Goal: Task Accomplishment & Management: Use online tool/utility

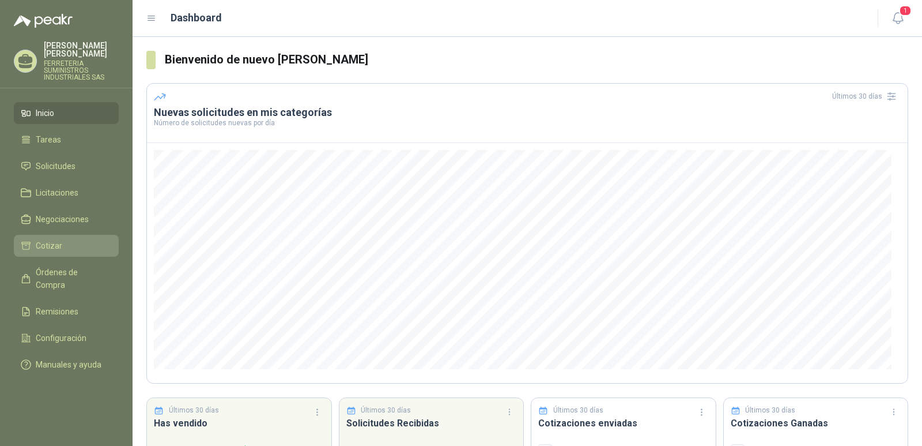
click at [74, 244] on li "Cotizar" at bounding box center [66, 245] width 91 height 13
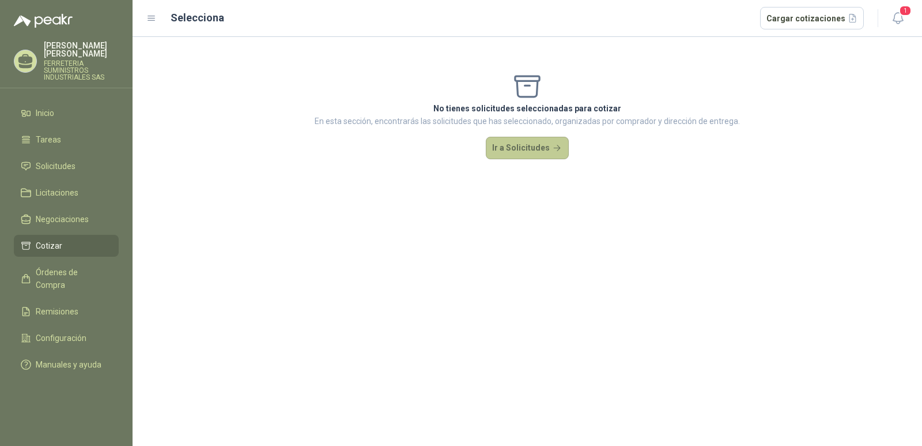
click at [528, 145] on button "Ir a Solicitudes" at bounding box center [527, 148] width 83 height 23
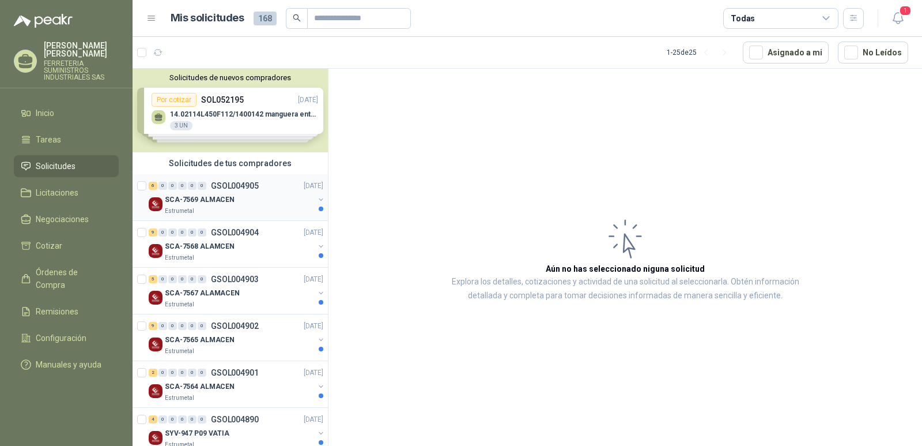
click at [232, 187] on p "GSOL004905" at bounding box center [235, 186] width 48 height 8
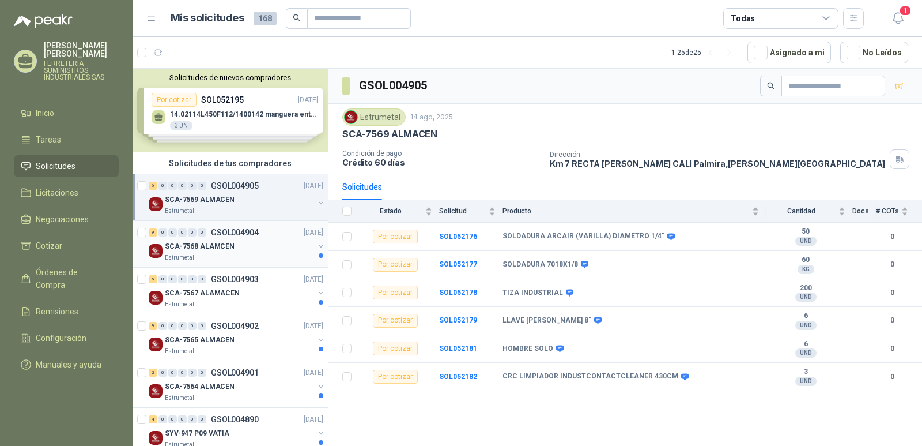
click at [228, 232] on p "GSOL004904" at bounding box center [235, 232] width 48 height 8
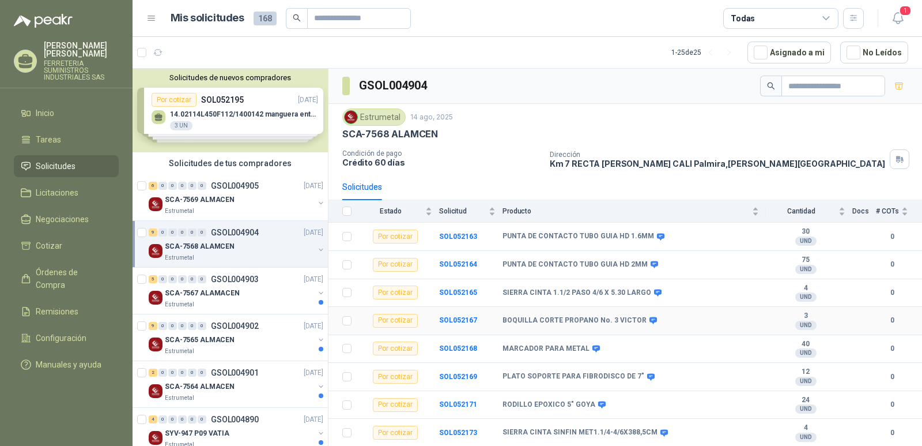
scroll to position [25, 0]
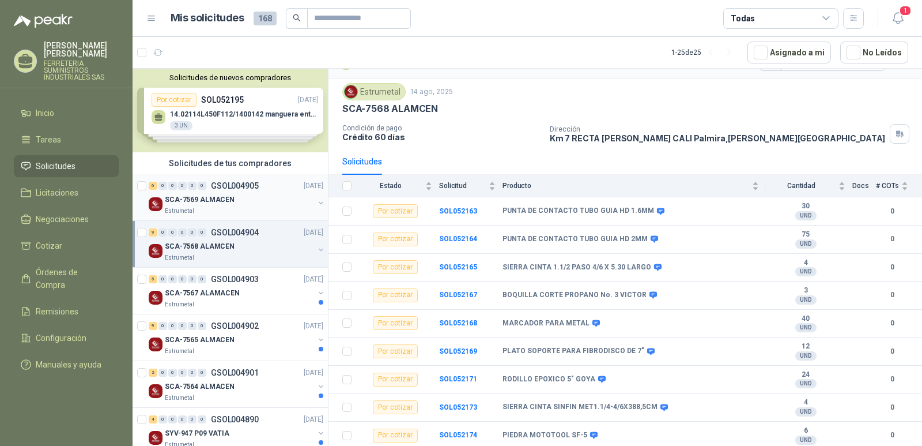
click at [229, 190] on p "GSOL004905" at bounding box center [235, 186] width 48 height 8
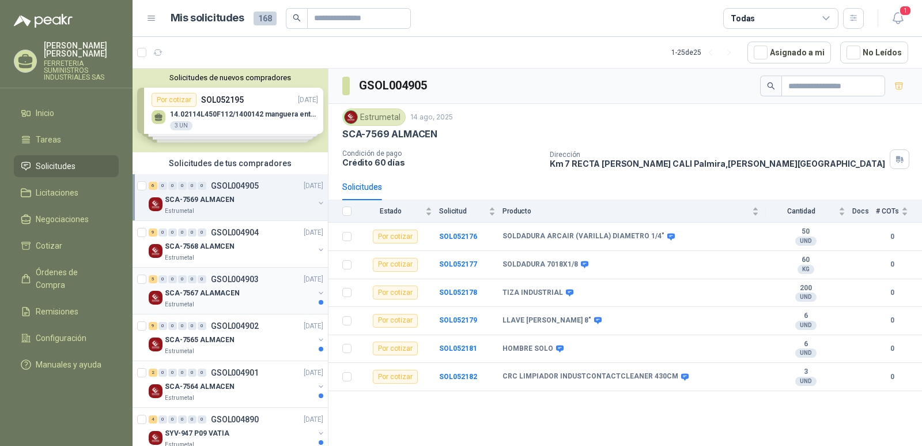
click at [233, 279] on p "GSOL004903" at bounding box center [235, 279] width 48 height 8
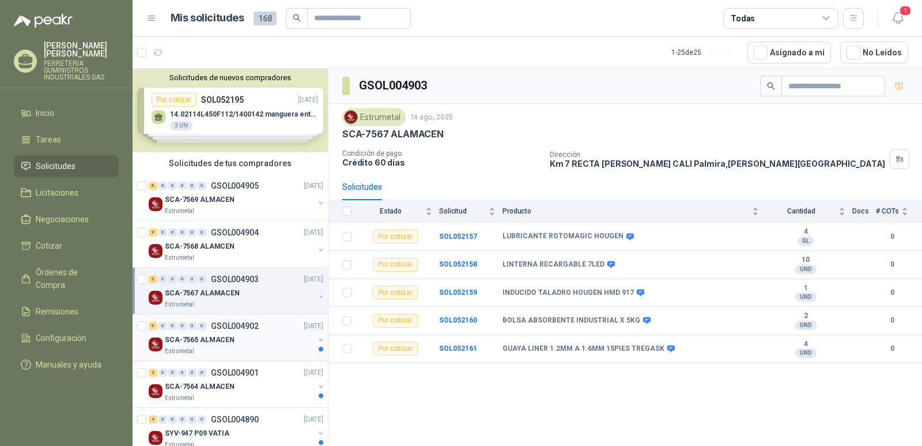
click at [228, 325] on p "GSOL004902" at bounding box center [235, 326] width 48 height 8
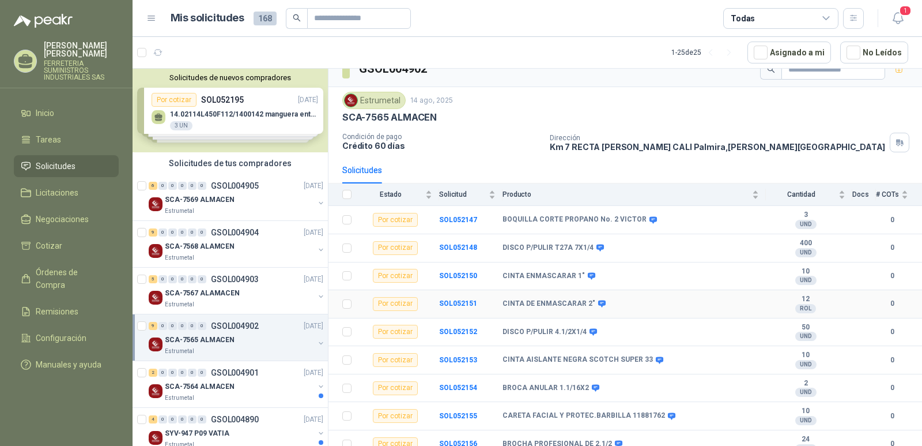
scroll to position [25, 0]
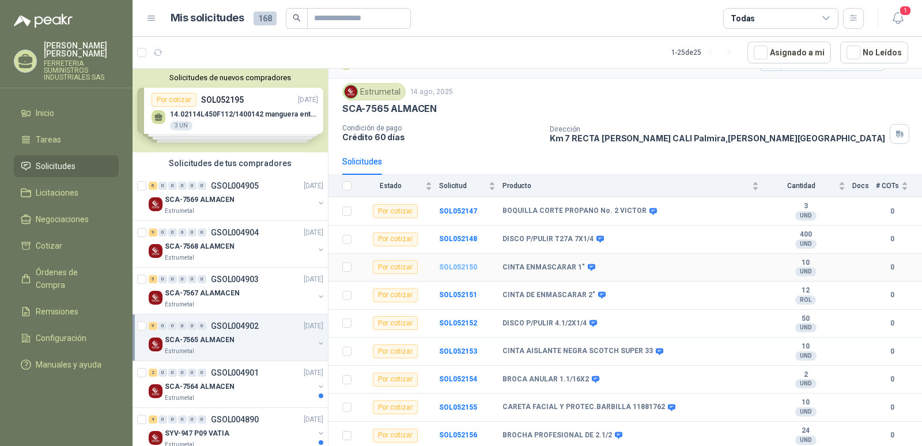
click at [453, 269] on b "SOL052150" at bounding box center [458, 267] width 38 height 8
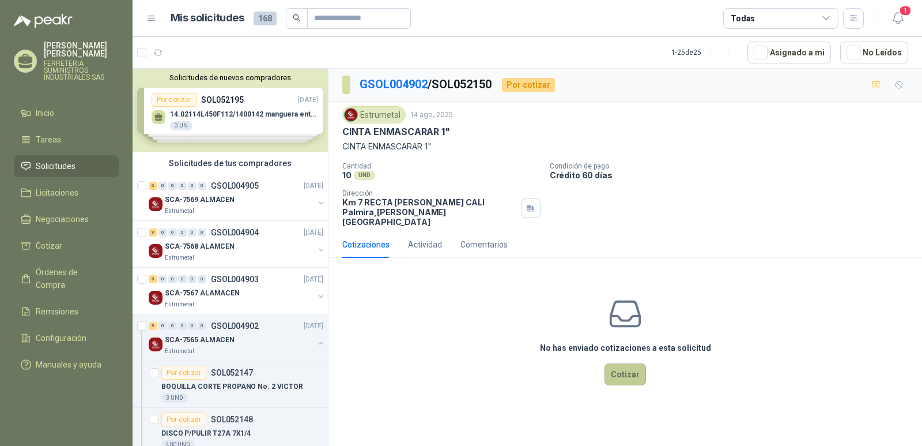
click at [624, 364] on button "Cotizar" at bounding box center [626, 374] width 42 height 22
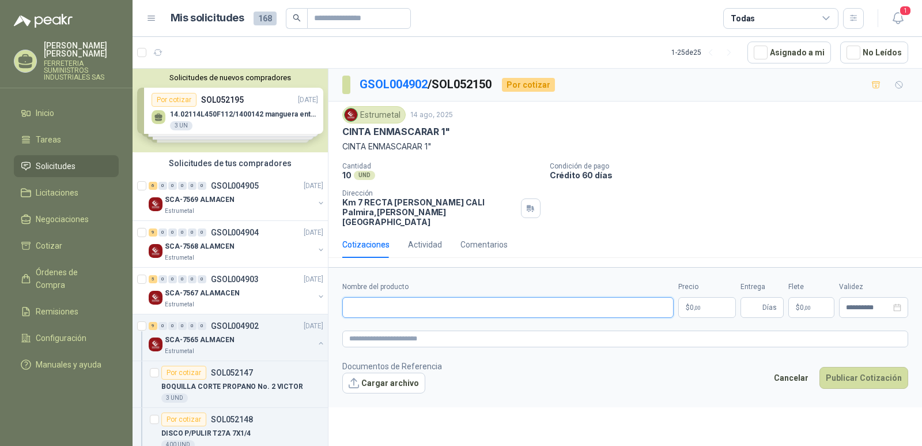
click at [363, 302] on input "Nombre del producto" at bounding box center [508, 307] width 332 height 21
type input "**********"
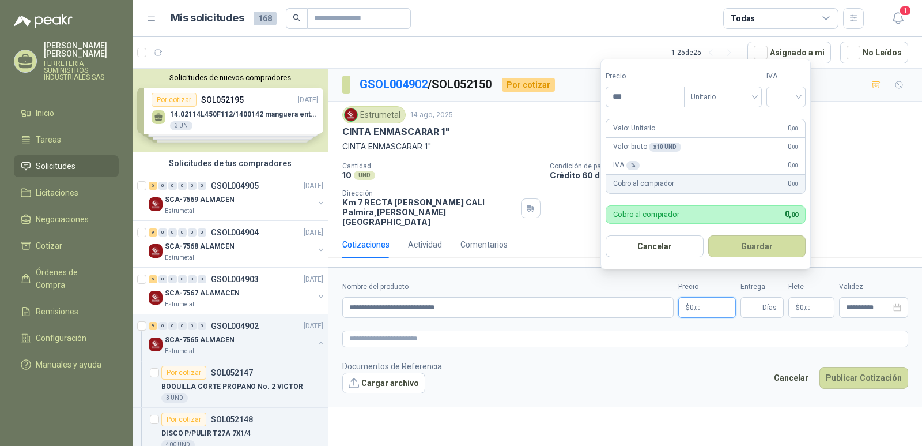
click at [698, 304] on span ",00" at bounding box center [697, 307] width 7 height 6
click at [803, 100] on div at bounding box center [786, 96] width 39 height 21
type input "*******"
click at [784, 120] on div "19%" at bounding box center [788, 120] width 21 height 13
click at [760, 250] on button "Guardar" at bounding box center [759, 246] width 99 height 22
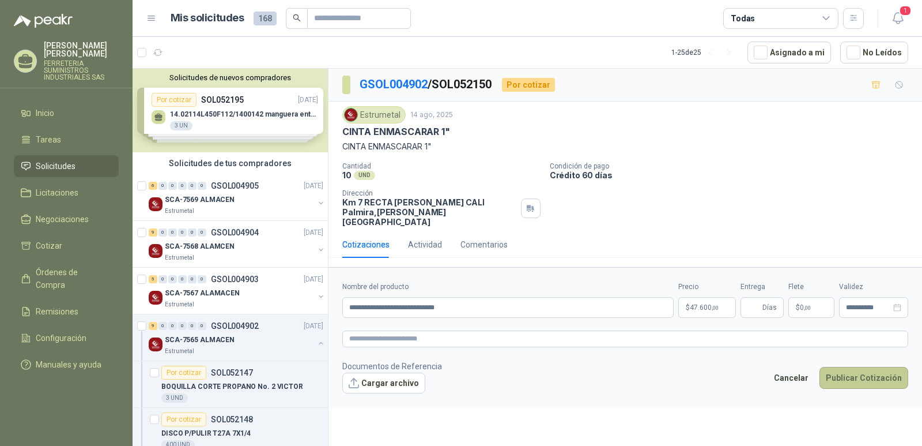
click at [861, 369] on button "Publicar Cotización" at bounding box center [864, 378] width 89 height 22
type input "*"
click at [854, 367] on button "Publicar Cotización" at bounding box center [864, 378] width 89 height 22
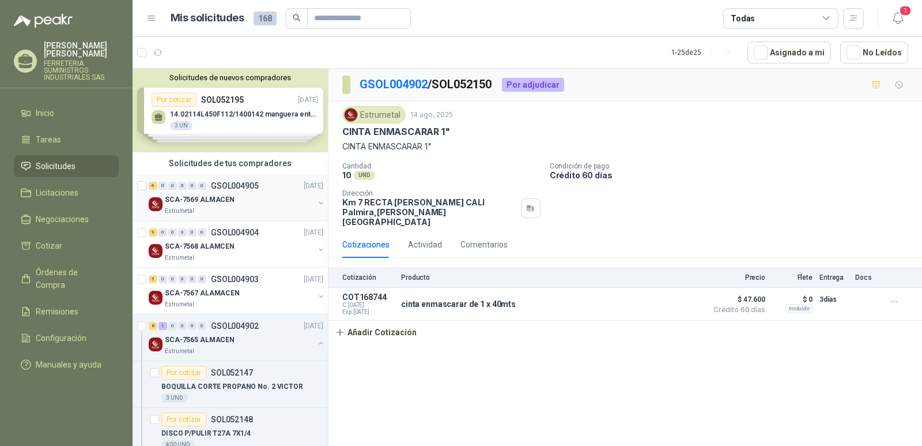
click at [235, 186] on p "GSOL004905" at bounding box center [235, 186] width 48 height 8
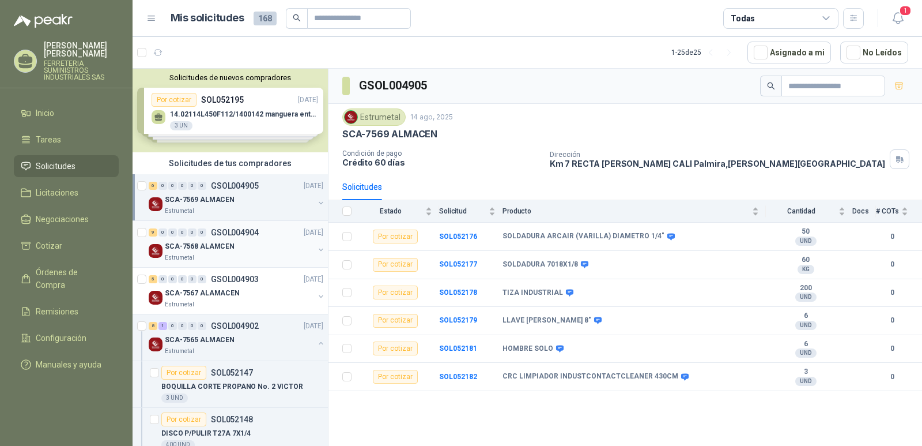
click at [245, 229] on p "GSOL004904" at bounding box center [235, 232] width 48 height 8
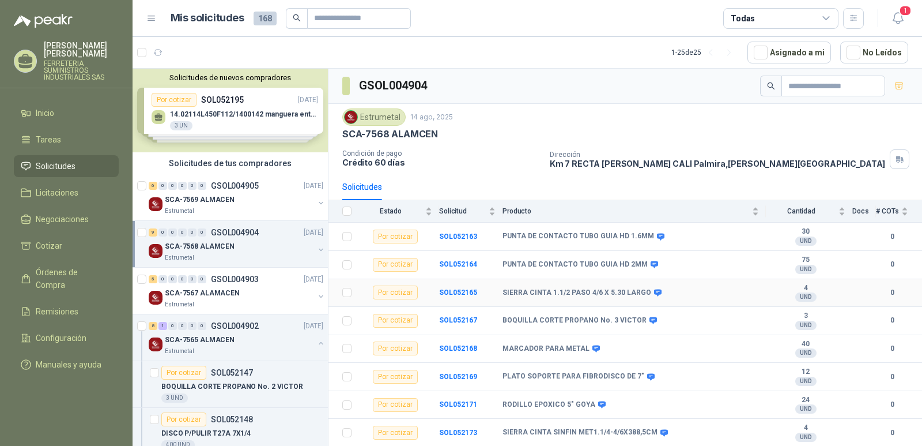
scroll to position [25, 0]
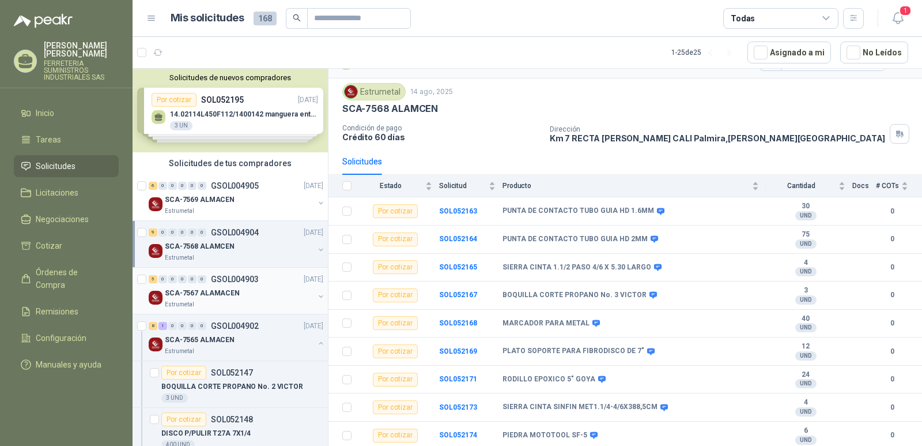
click at [236, 277] on p "GSOL004903" at bounding box center [235, 279] width 48 height 8
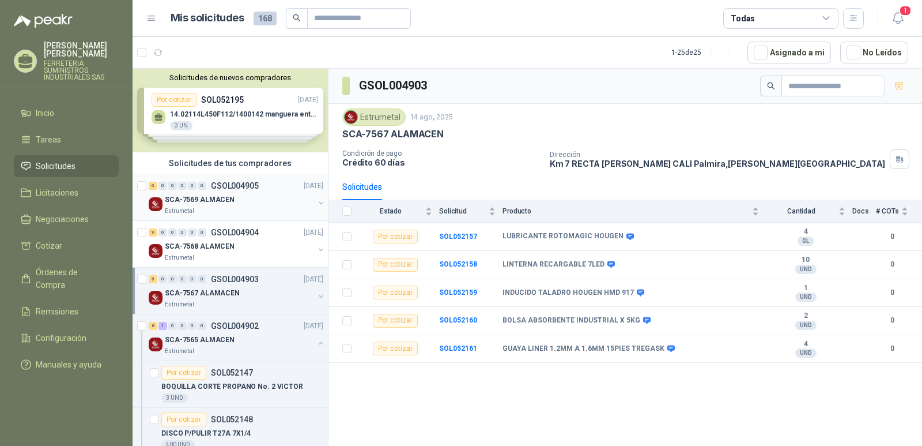
click at [235, 184] on p "GSOL004905" at bounding box center [235, 186] width 48 height 8
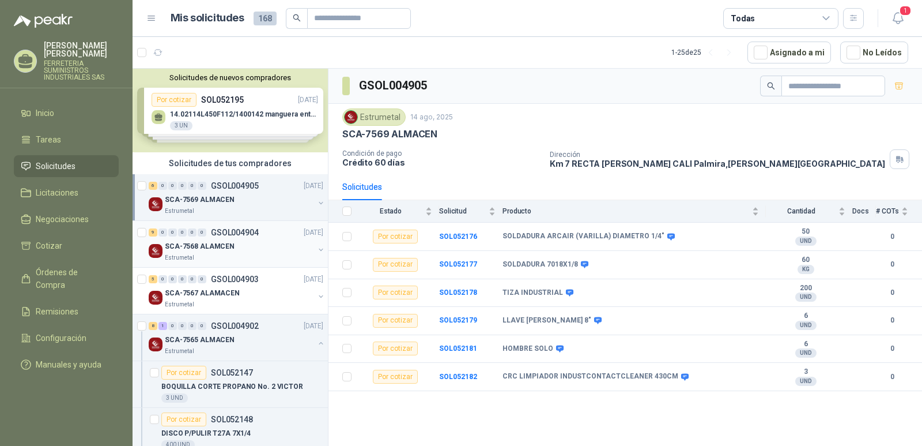
click at [230, 232] on p "GSOL004904" at bounding box center [235, 232] width 48 height 8
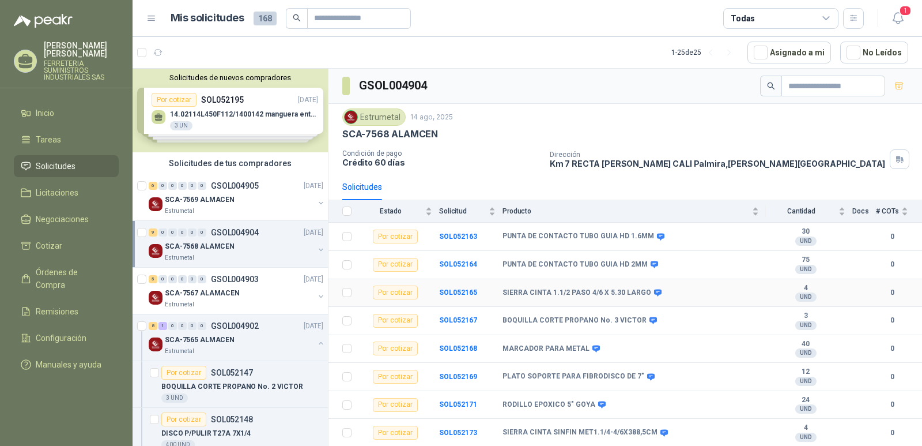
scroll to position [25, 0]
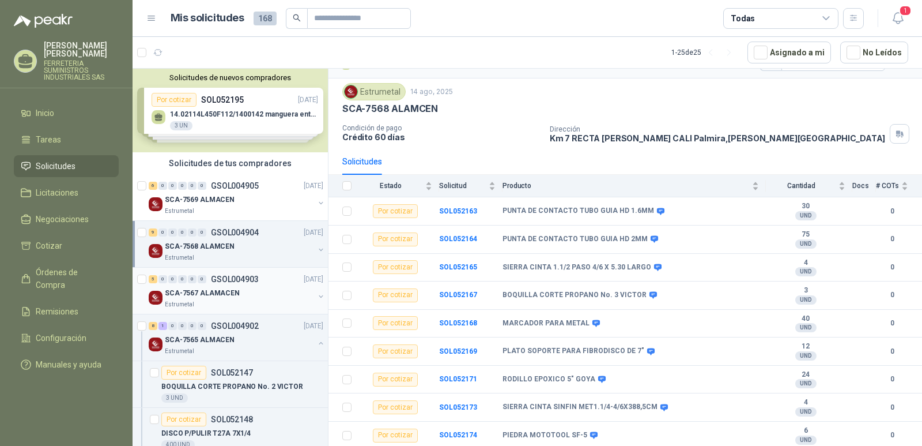
click at [236, 279] on p "GSOL004903" at bounding box center [235, 279] width 48 height 8
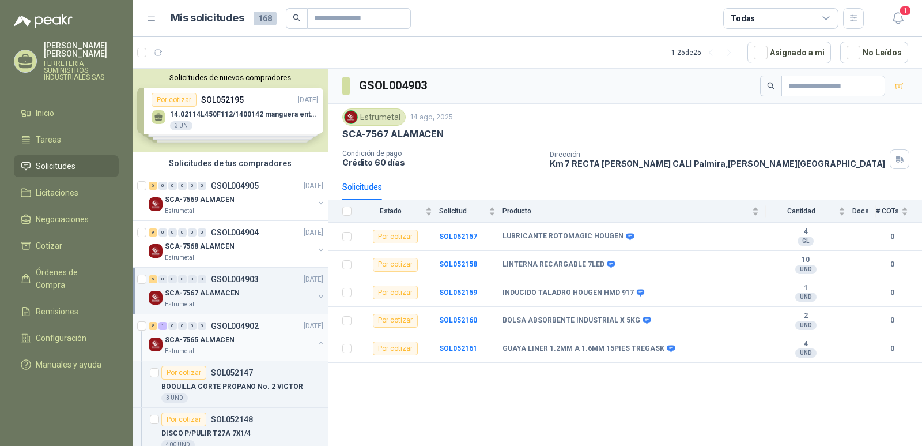
click at [232, 329] on p "GSOL004902" at bounding box center [235, 326] width 48 height 8
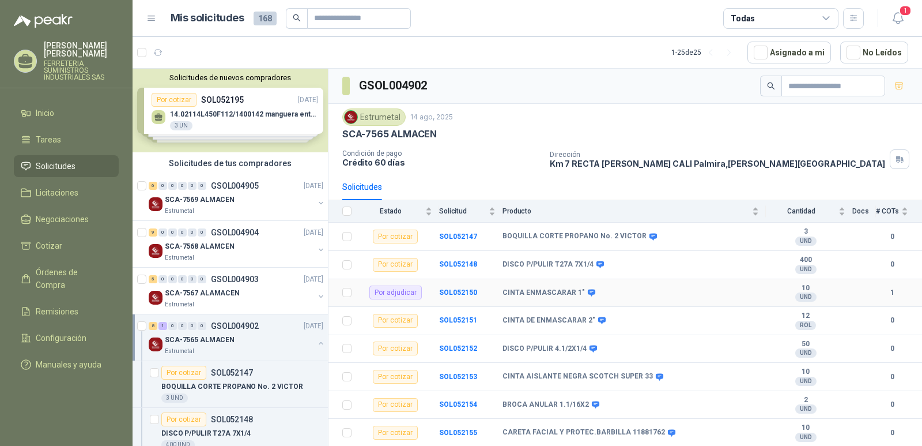
scroll to position [25, 0]
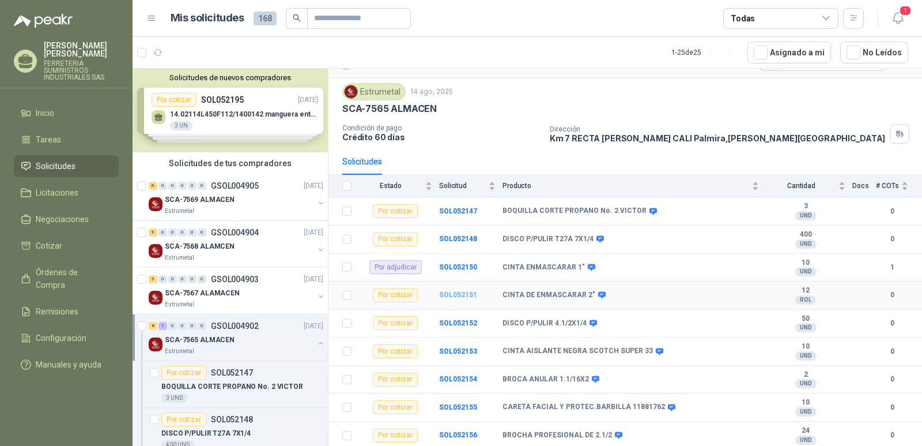
click at [454, 293] on b "SOL052151" at bounding box center [458, 295] width 38 height 8
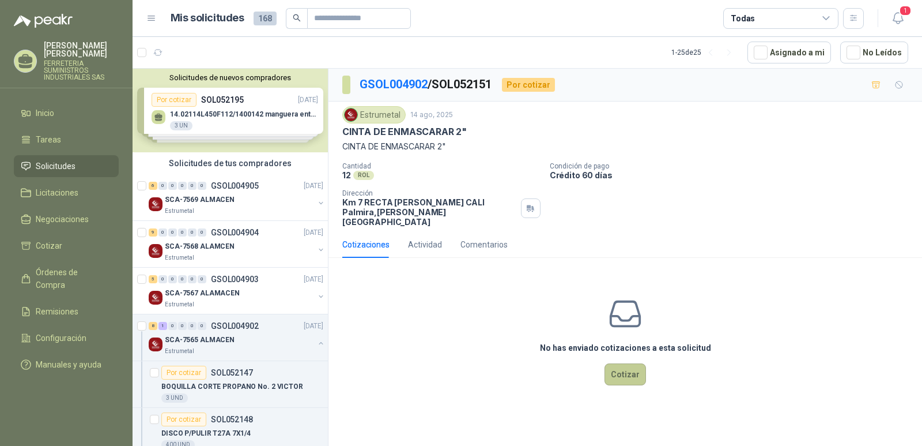
click at [632, 366] on button "Cotizar" at bounding box center [626, 374] width 42 height 22
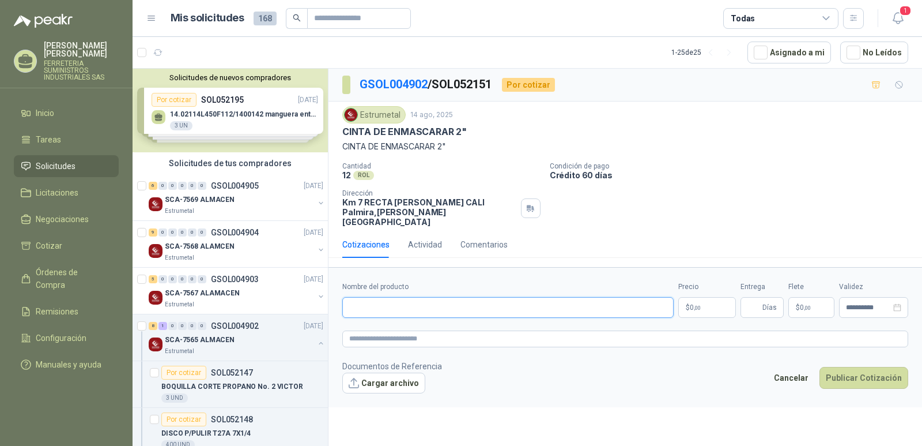
click at [355, 303] on input "Nombre del producto" at bounding box center [508, 307] width 332 height 21
type input "**********"
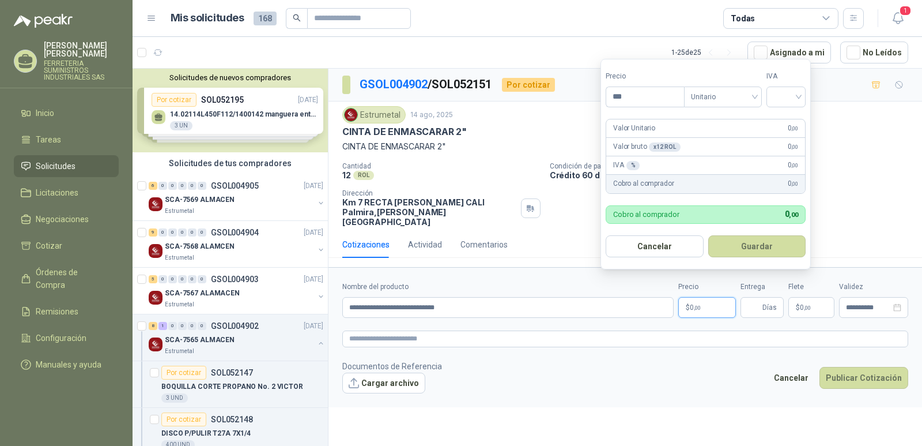
click at [692, 304] on span "0 ,00" at bounding box center [695, 307] width 11 height 7
click at [803, 99] on div at bounding box center [786, 96] width 39 height 21
type input "*******"
click at [785, 120] on div "19%" at bounding box center [788, 120] width 21 height 13
click at [751, 248] on button "Guardar" at bounding box center [759, 246] width 99 height 22
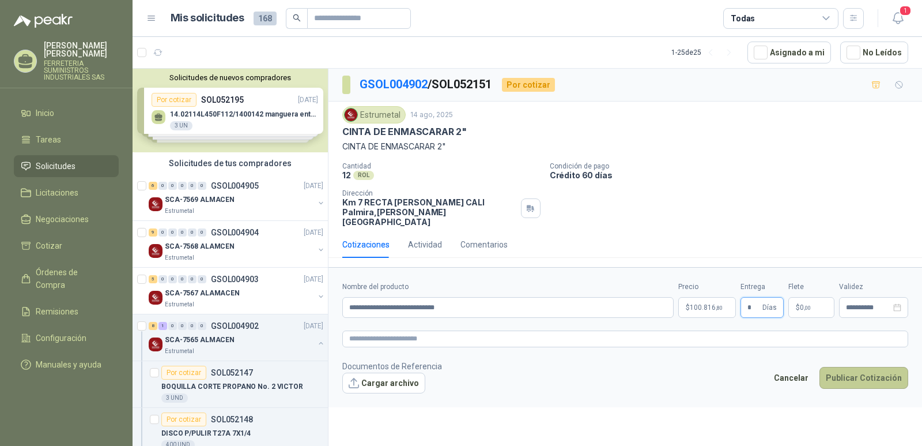
type input "*"
click at [855, 368] on button "Publicar Cotización" at bounding box center [864, 378] width 89 height 22
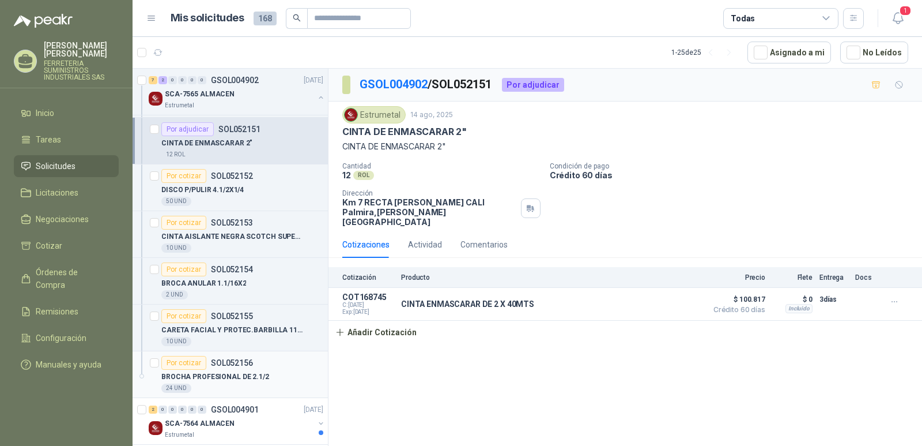
scroll to position [404, 0]
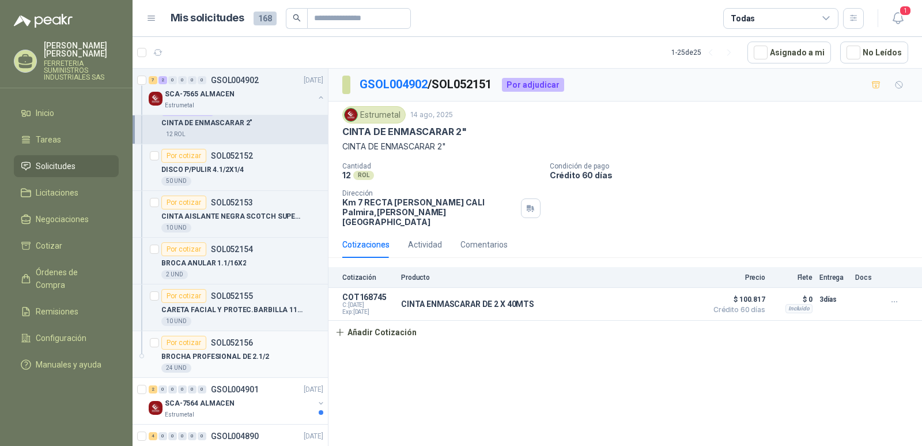
click at [185, 342] on div "Por cotizar" at bounding box center [183, 343] width 45 height 14
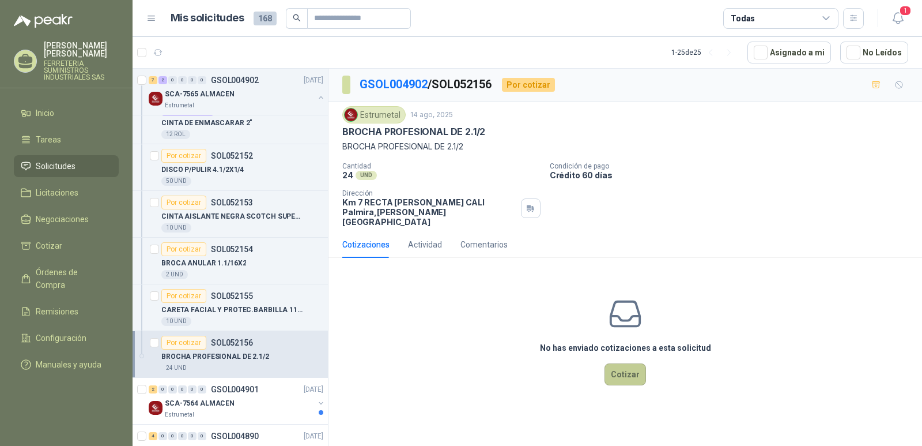
click at [623, 370] on button "Cotizar" at bounding box center [626, 374] width 42 height 22
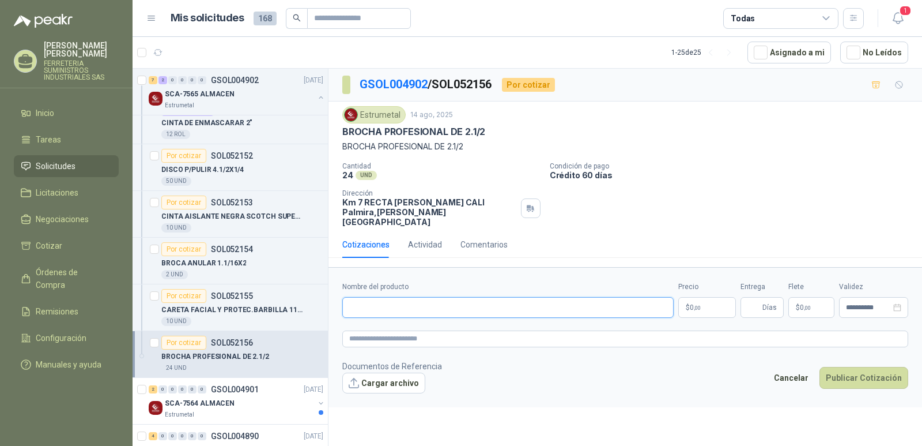
click at [372, 297] on input "Nombre del producto" at bounding box center [508, 307] width 332 height 21
type input "**********"
click at [692, 304] on span "0 ,00" at bounding box center [695, 307] width 11 height 7
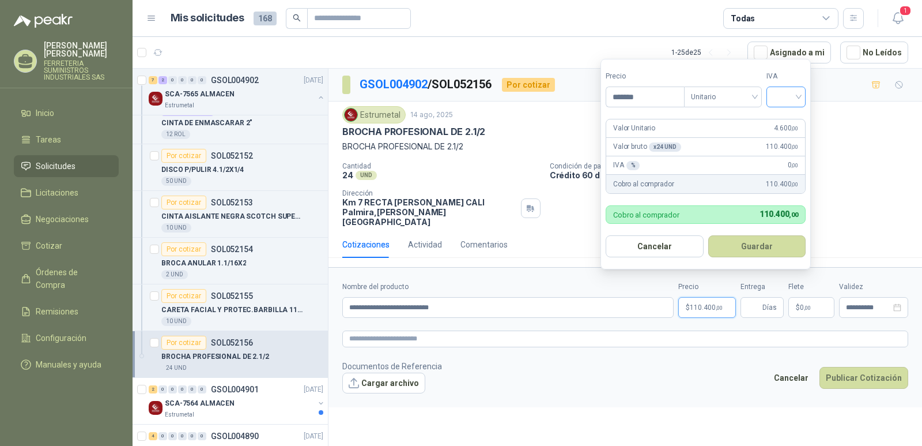
click at [803, 93] on div at bounding box center [786, 96] width 39 height 21
type input "*******"
click at [784, 120] on div "19%" at bounding box center [788, 120] width 21 height 13
click at [752, 244] on button "Guardar" at bounding box center [759, 246] width 99 height 22
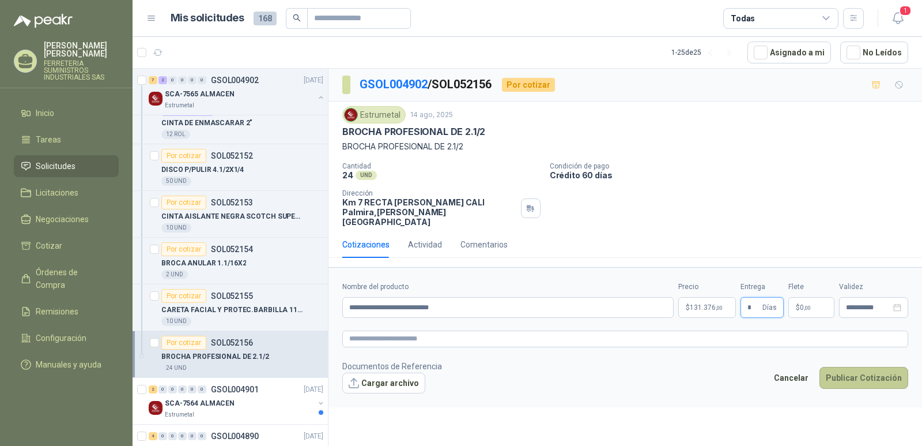
type input "*"
click at [858, 370] on button "Publicar Cotización" at bounding box center [864, 378] width 89 height 22
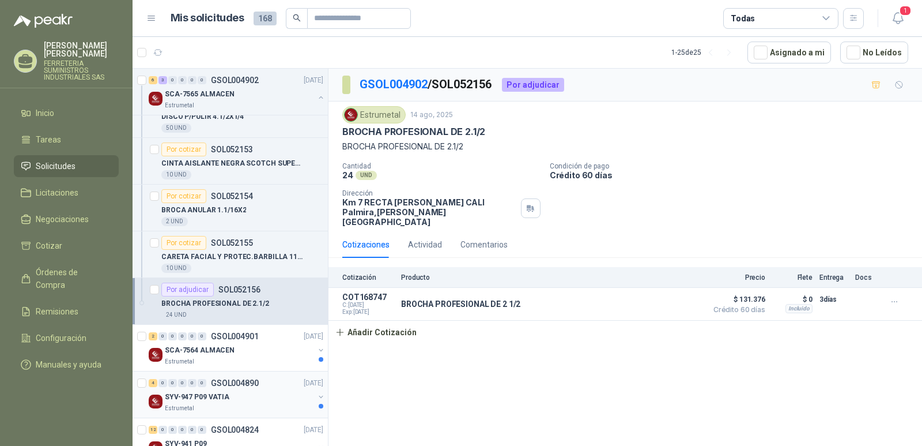
scroll to position [404, 0]
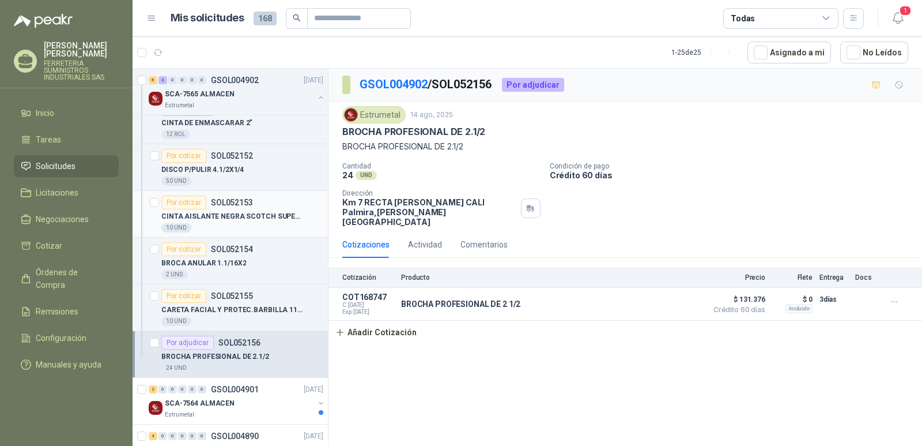
click at [181, 201] on div "Por cotizar" at bounding box center [183, 202] width 45 height 14
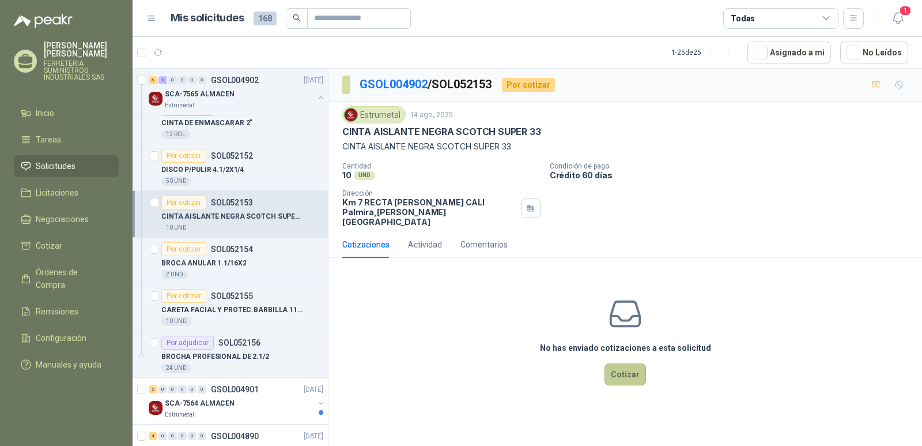
click at [622, 363] on button "Cotizar" at bounding box center [626, 374] width 42 height 22
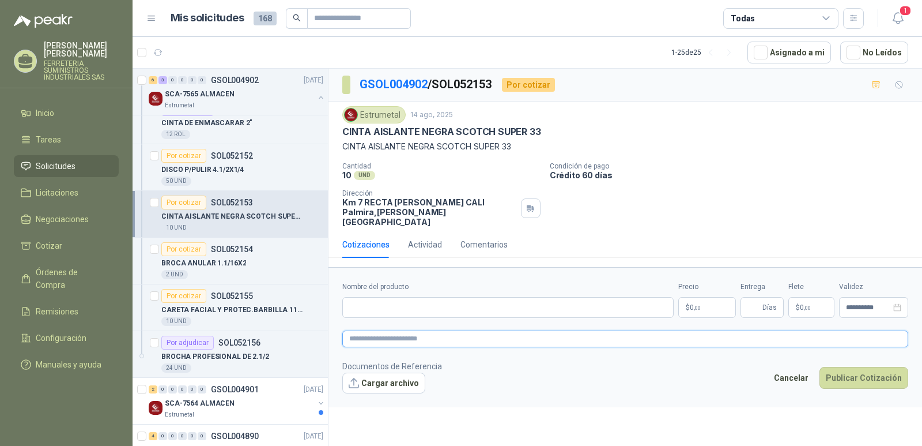
click at [361, 330] on textarea at bounding box center [625, 338] width 566 height 17
paste textarea "**********"
type textarea "**********"
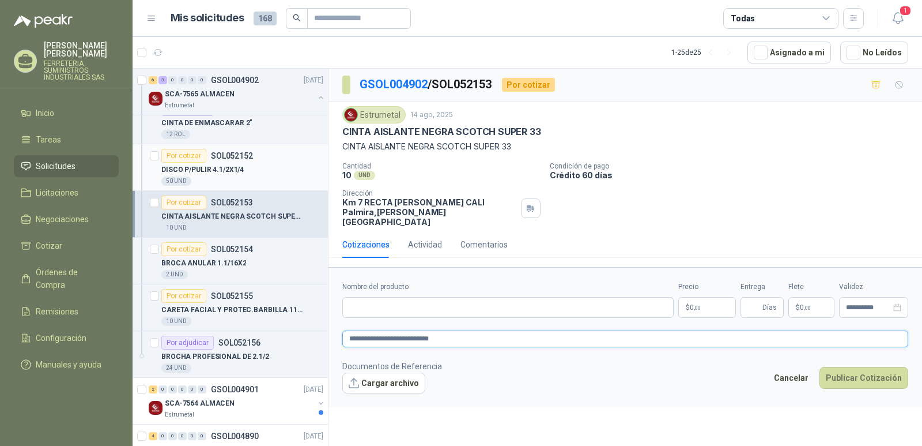
type textarea "**********"
click at [696, 297] on p "$ 0 ,00" at bounding box center [708, 307] width 58 height 21
drag, startPoint x: 471, startPoint y: 329, endPoint x: 336, endPoint y: 323, distance: 135.1
click at [336, 323] on form "**********" at bounding box center [626, 337] width 594 height 140
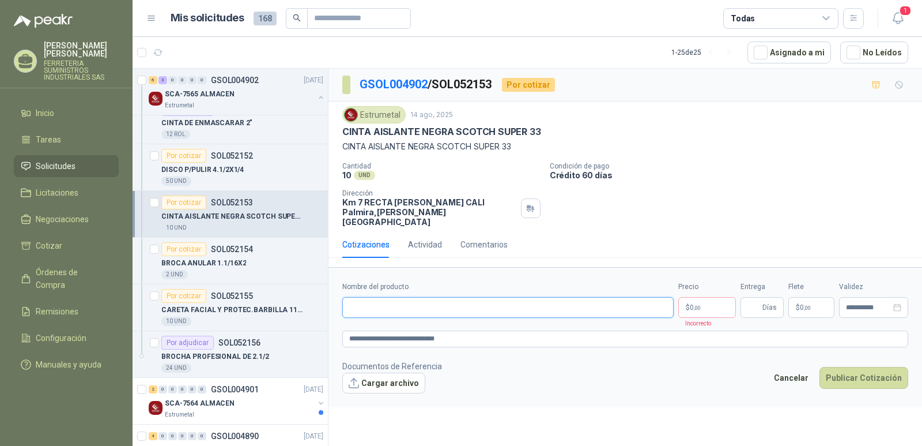
click at [358, 301] on input "Nombre del producto" at bounding box center [508, 307] width 332 height 21
paste input "**********"
type input "**********"
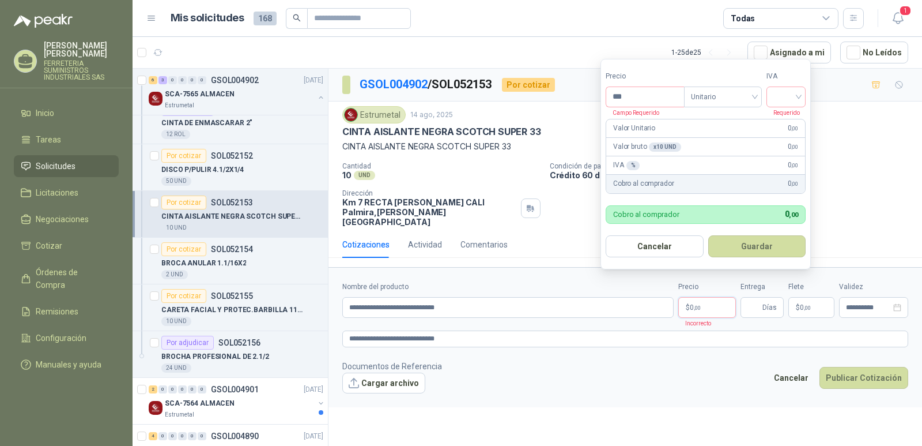
click at [694, 304] on span ",00" at bounding box center [697, 307] width 7 height 6
click at [623, 105] on input "***" at bounding box center [646, 97] width 78 height 20
click at [804, 94] on div at bounding box center [786, 96] width 39 height 21
type input "********"
click at [784, 120] on div "19%" at bounding box center [788, 120] width 21 height 13
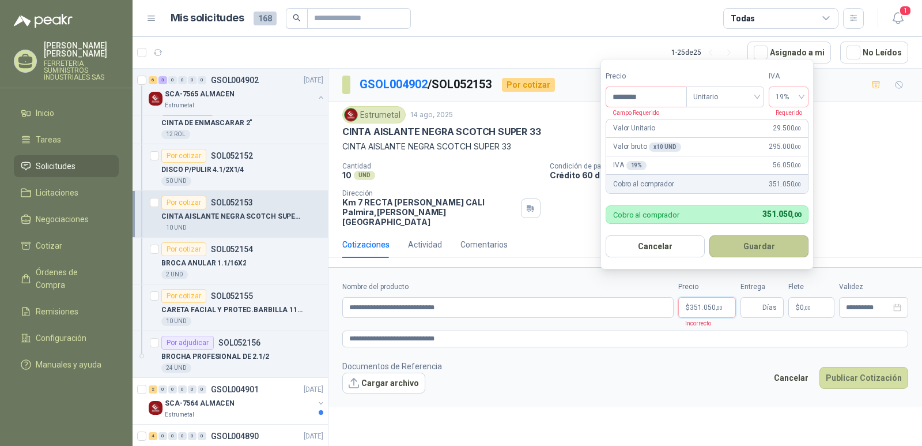
click at [751, 245] on button "Guardar" at bounding box center [759, 246] width 99 height 22
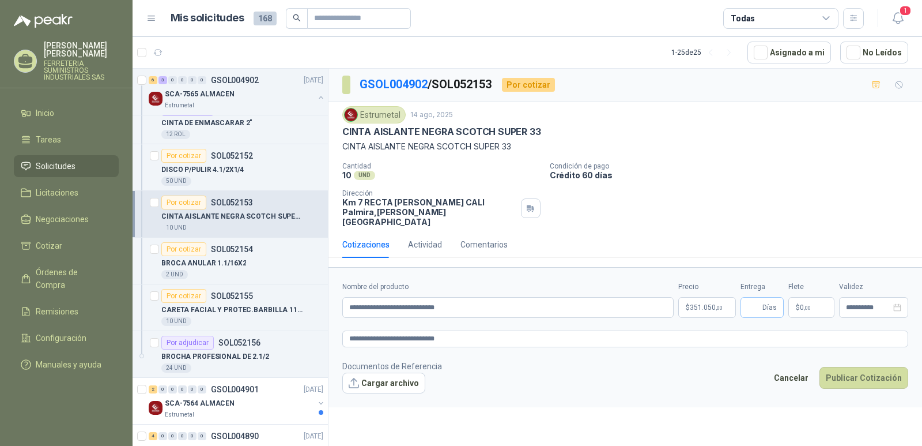
click at [762, 299] on span "Días" at bounding box center [762, 307] width 43 height 21
type input "*"
click at [857, 367] on button "Publicar Cotización" at bounding box center [864, 378] width 89 height 22
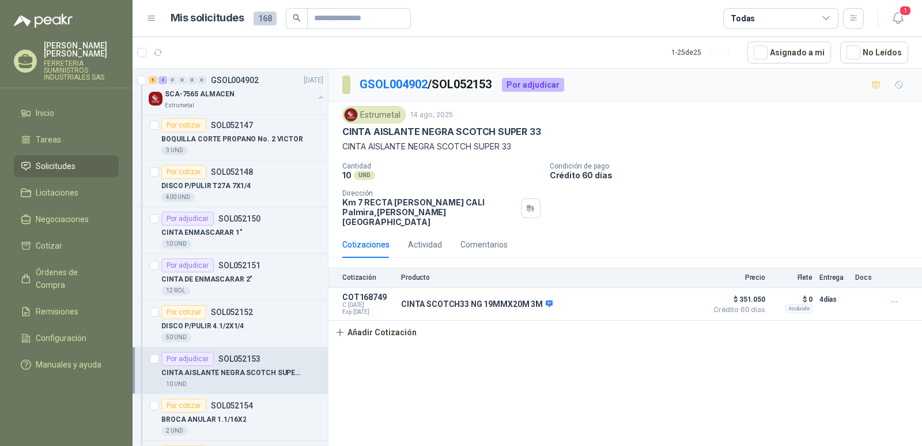
scroll to position [231, 0]
